Goal: Find specific fact: Find specific fact

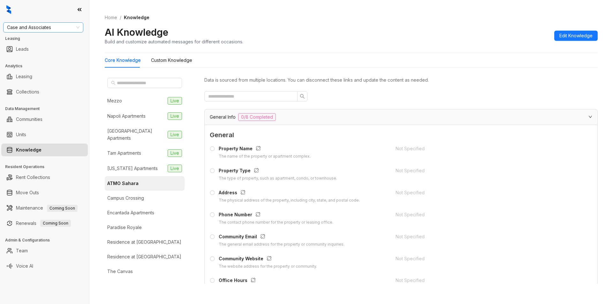
click at [59, 25] on span "Case and Associates" at bounding box center [43, 28] width 72 height 10
type input "******"
click at [47, 39] on div "Gallery Residential" at bounding box center [43, 40] width 70 height 7
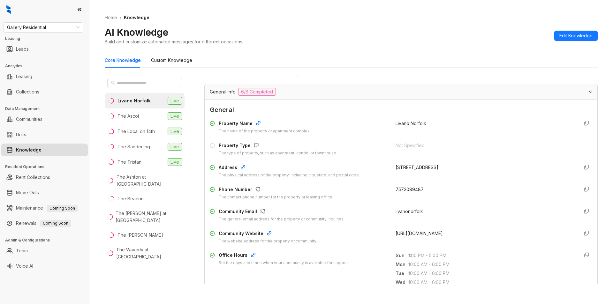
scroll to position [33, 0]
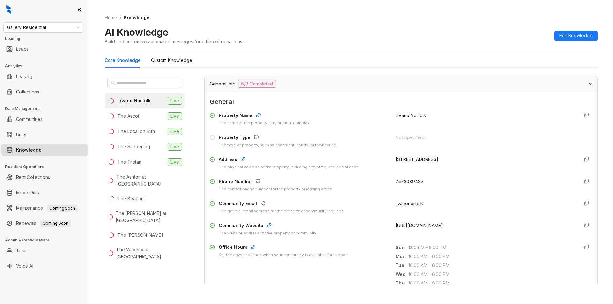
drag, startPoint x: 390, startPoint y: 184, endPoint x: 430, endPoint y: 180, distance: 40.8
click at [430, 180] on div "Phone Number The contact phone number for the property or leasing office. 75720…" at bounding box center [401, 185] width 382 height 14
copy span "7572089487"
